Goal: Information Seeking & Learning: Learn about a topic

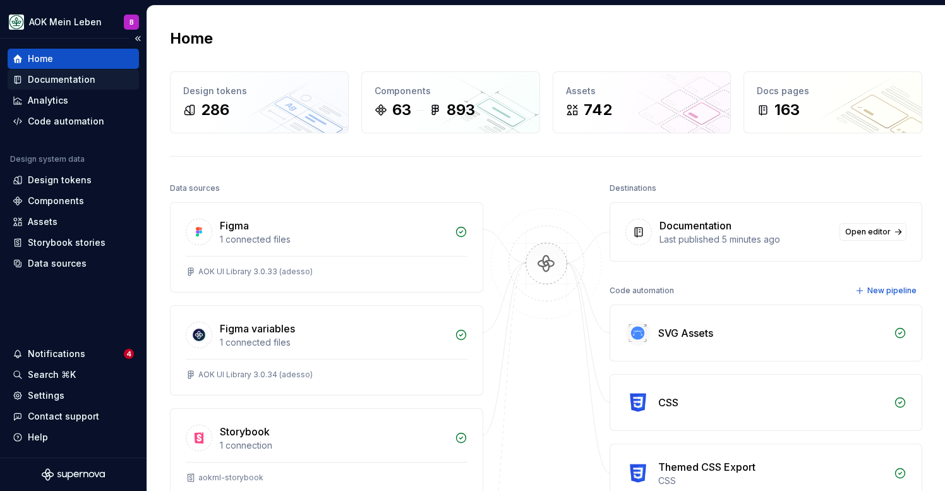
click at [57, 82] on div "Documentation" at bounding box center [62, 79] width 68 height 13
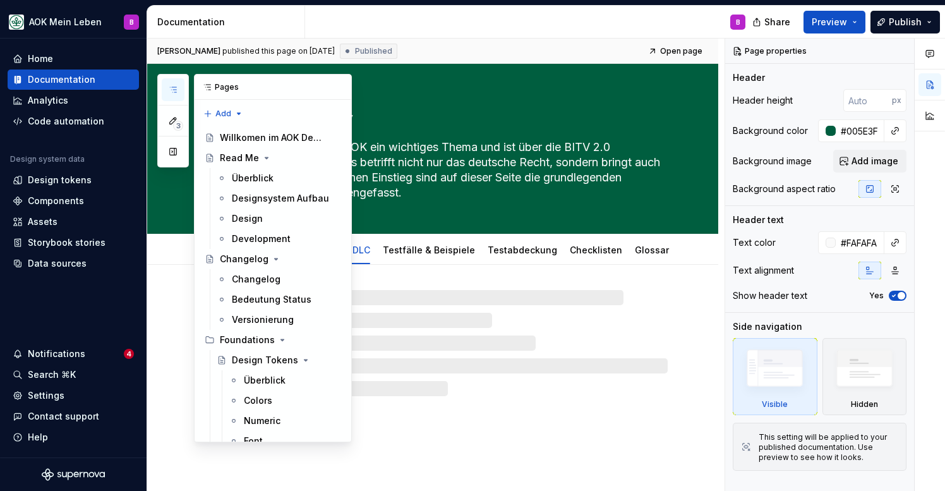
click at [167, 90] on button "button" at bounding box center [173, 89] width 23 height 23
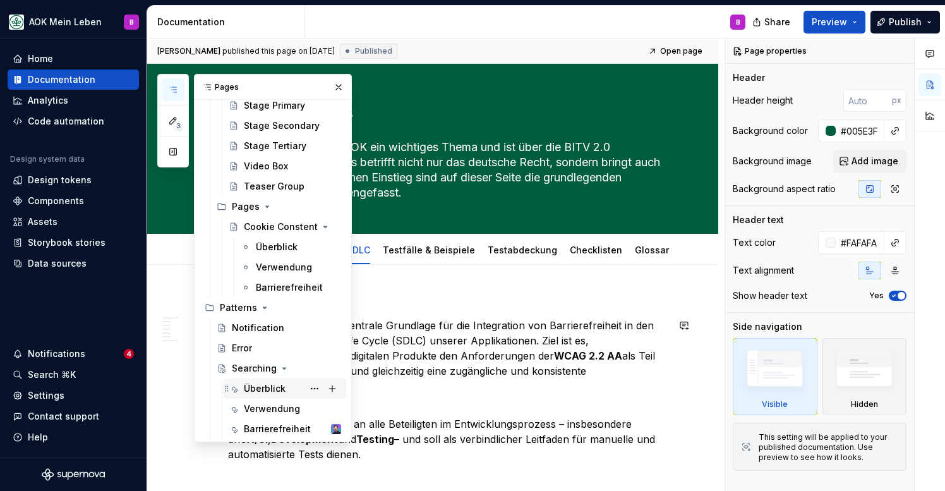
scroll to position [3955, 0]
click at [249, 370] on div "Searching" at bounding box center [254, 368] width 45 height 13
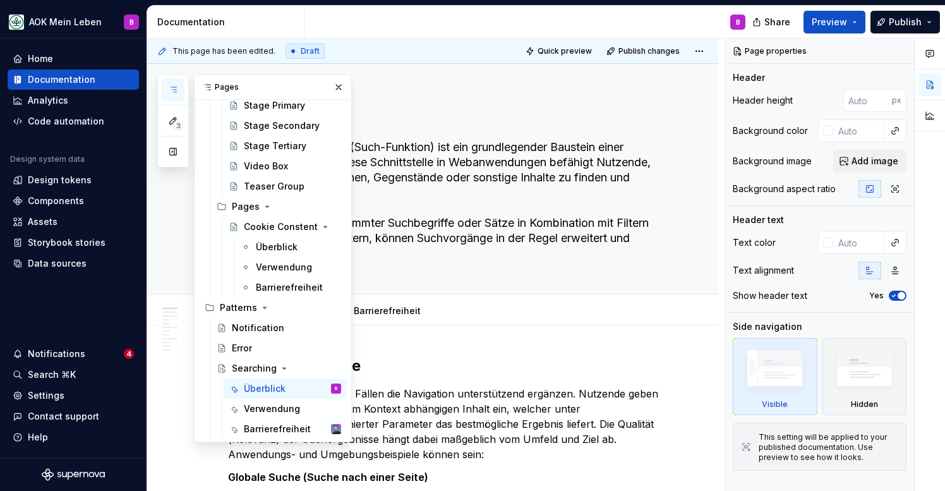
click at [174, 85] on icon "button" at bounding box center [173, 90] width 10 height 10
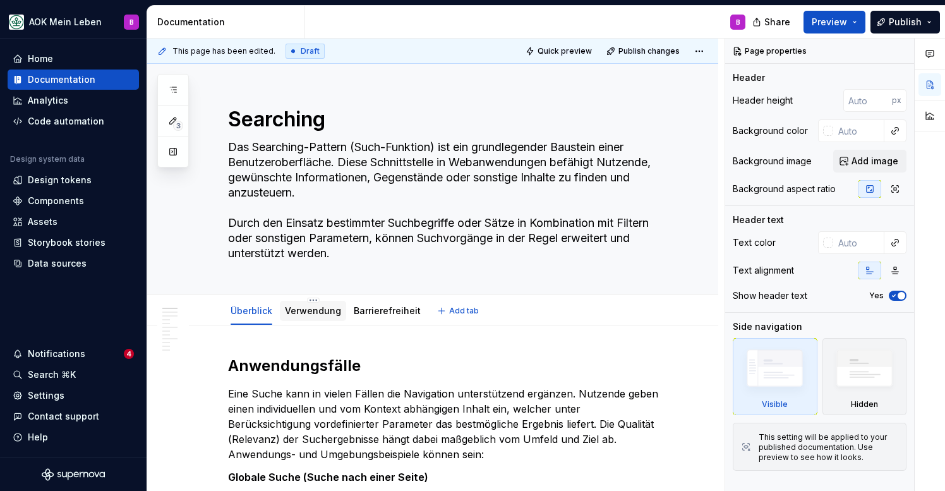
click at [313, 317] on div "Verwendung" at bounding box center [313, 310] width 56 height 15
click at [315, 314] on link "Verwendung" at bounding box center [313, 310] width 56 height 11
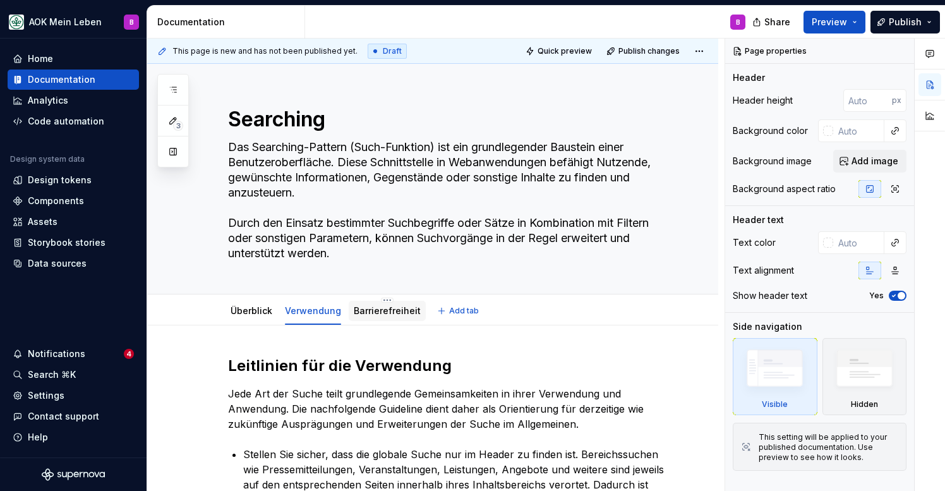
click at [384, 312] on link "Barrierefreiheit" at bounding box center [387, 310] width 67 height 11
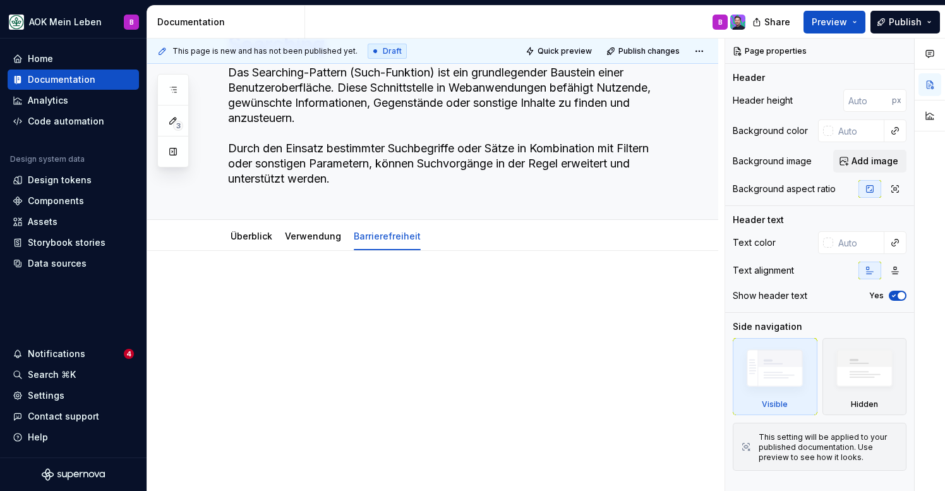
scroll to position [75, 0]
click at [262, 243] on div "Überblick" at bounding box center [252, 236] width 42 height 15
click at [256, 241] on link "Überblick" at bounding box center [252, 236] width 42 height 11
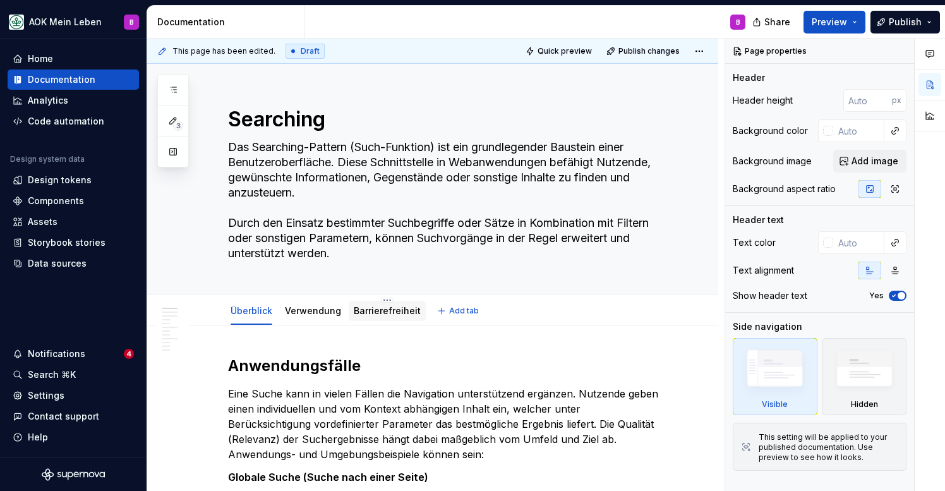
click at [377, 316] on div "Barrierefreiheit" at bounding box center [387, 311] width 67 height 13
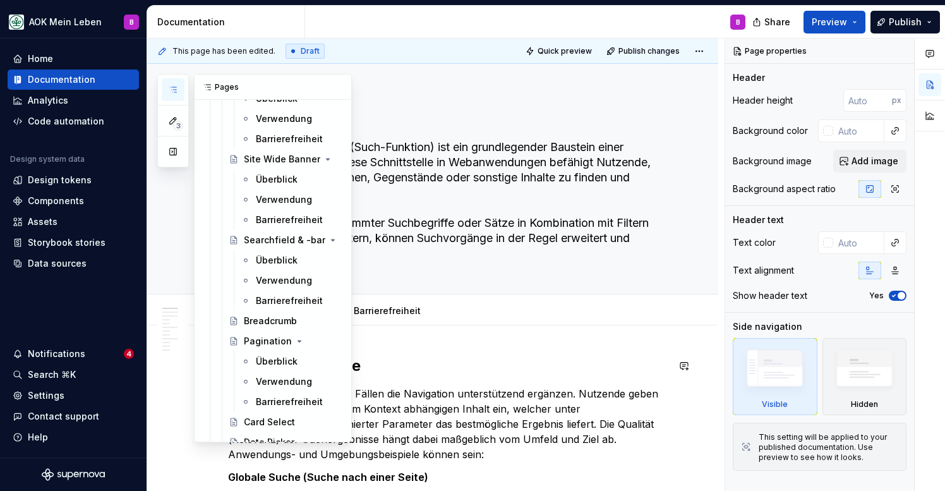
scroll to position [2887, 0]
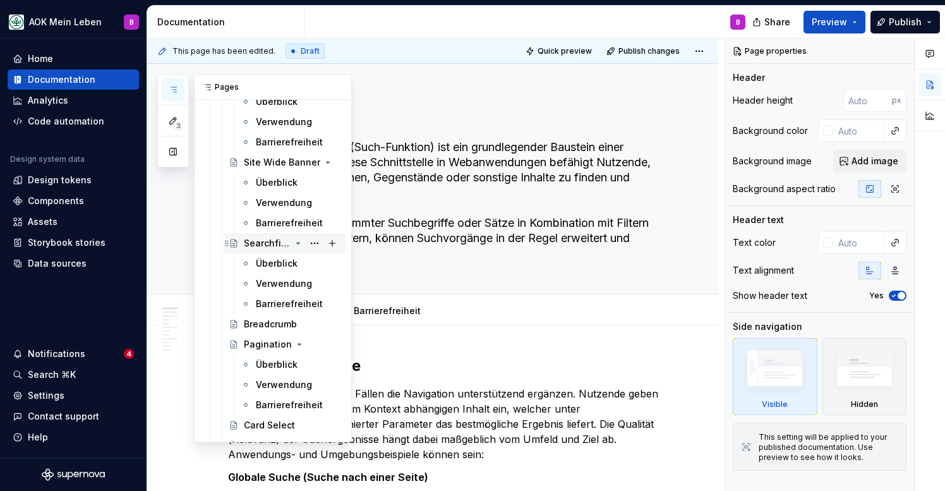
click at [270, 248] on div "Searchfield & -bar" at bounding box center [267, 243] width 47 height 13
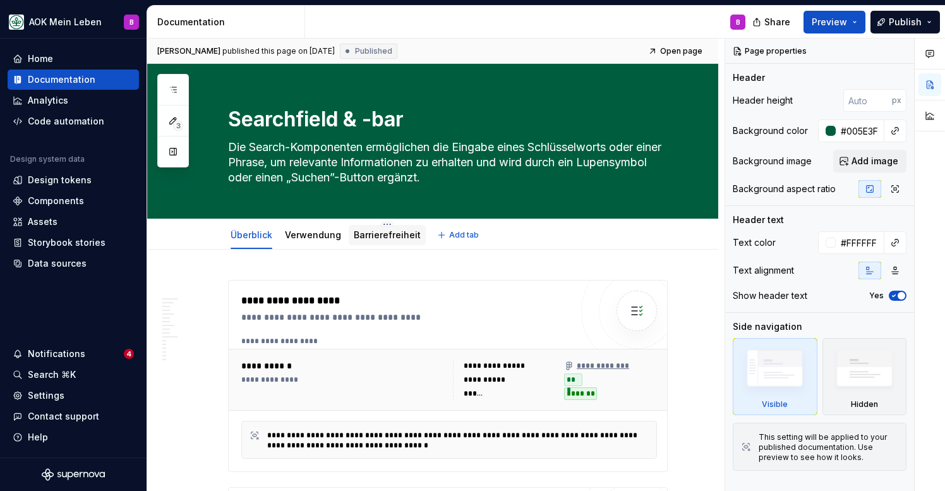
click at [378, 238] on link "Barrierefreiheit" at bounding box center [387, 234] width 67 height 11
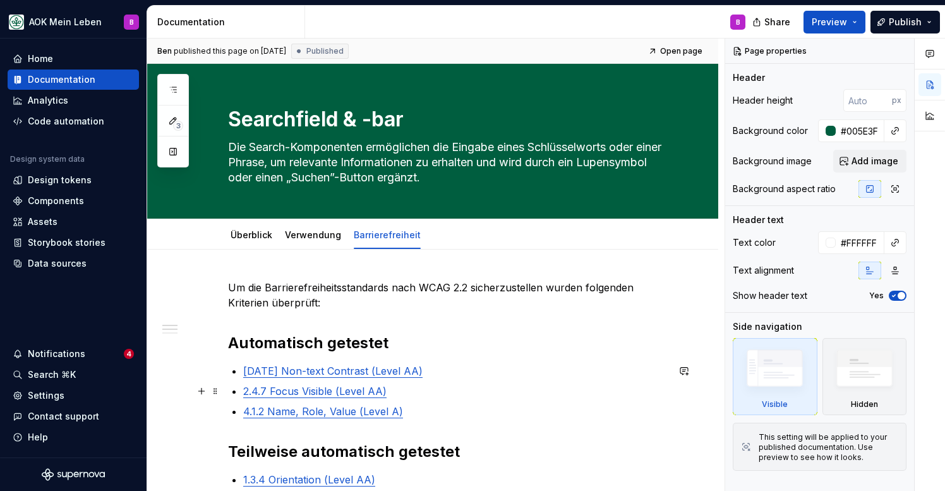
type textarea "*"
